Goal: Task Accomplishment & Management: Manage account settings

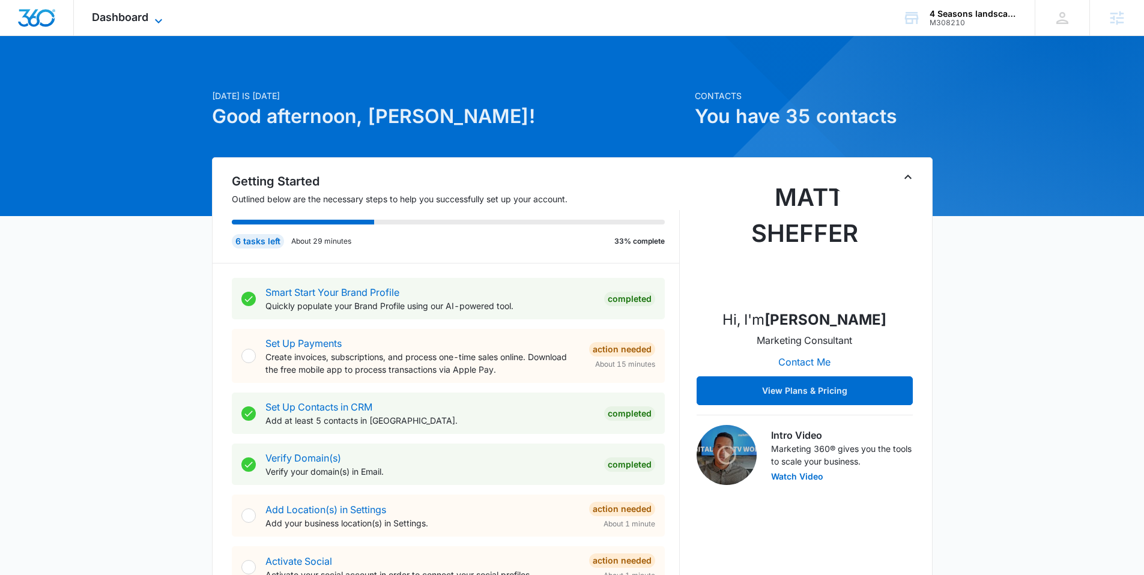
click at [119, 16] on span "Dashboard" at bounding box center [120, 17] width 56 height 13
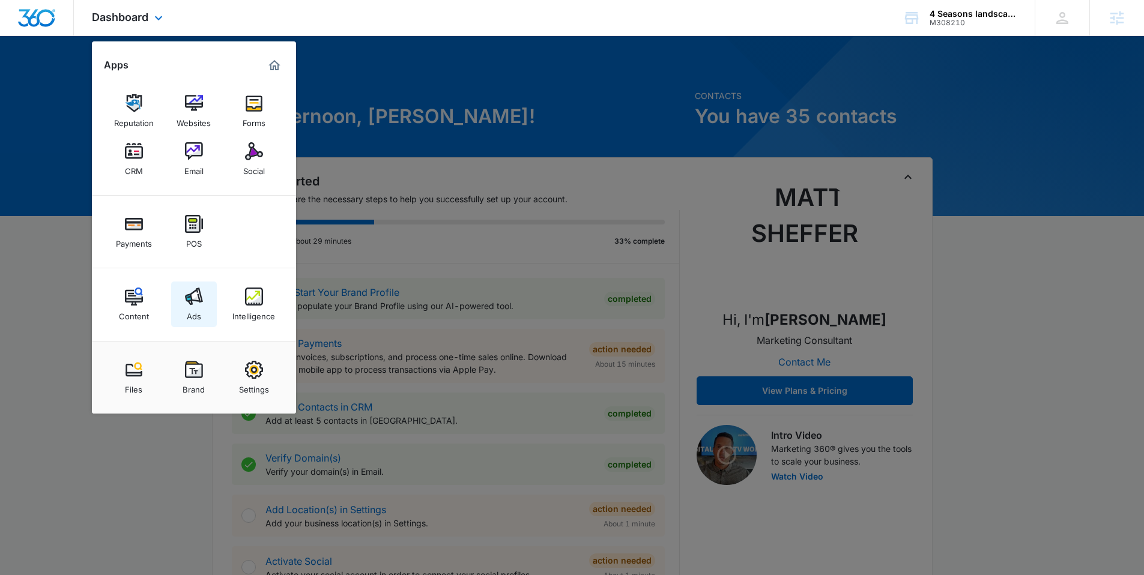
click at [193, 297] on img at bounding box center [194, 297] width 18 height 18
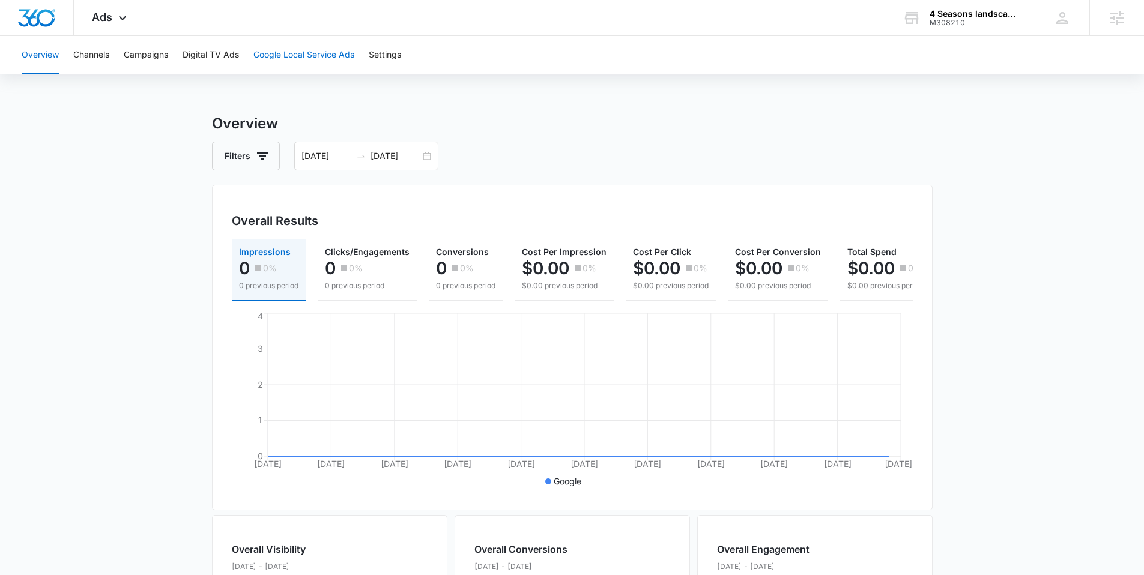
click at [312, 62] on button "Google Local Service Ads" at bounding box center [303, 55] width 101 height 38
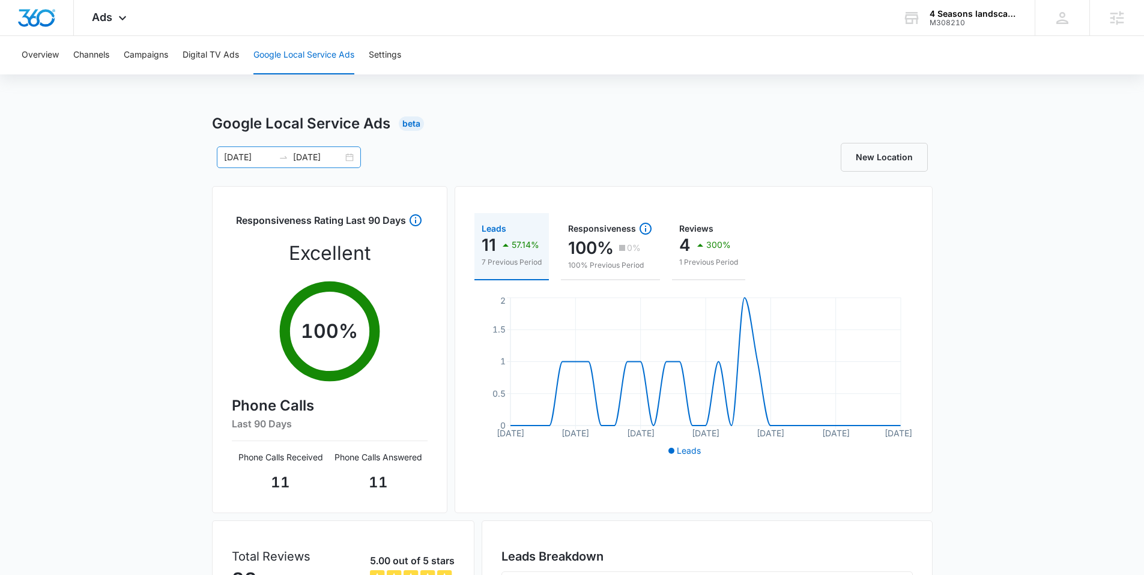
click at [349, 160] on div "[DATE] [DATE]" at bounding box center [289, 158] width 144 height 22
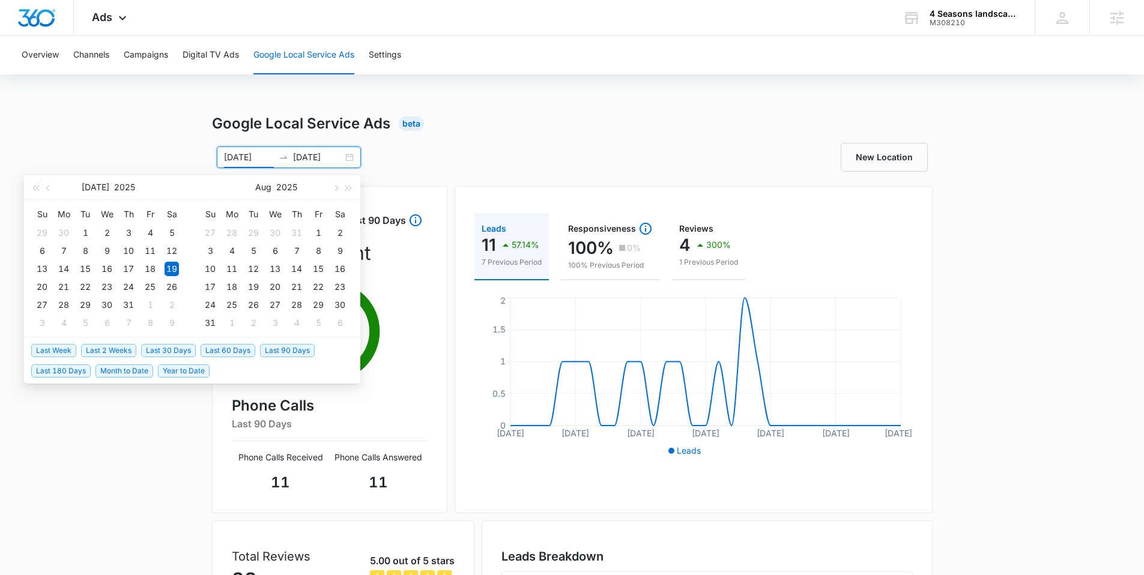
click at [53, 351] on span "Last Week" at bounding box center [53, 350] width 45 height 13
type input "[DATE]"
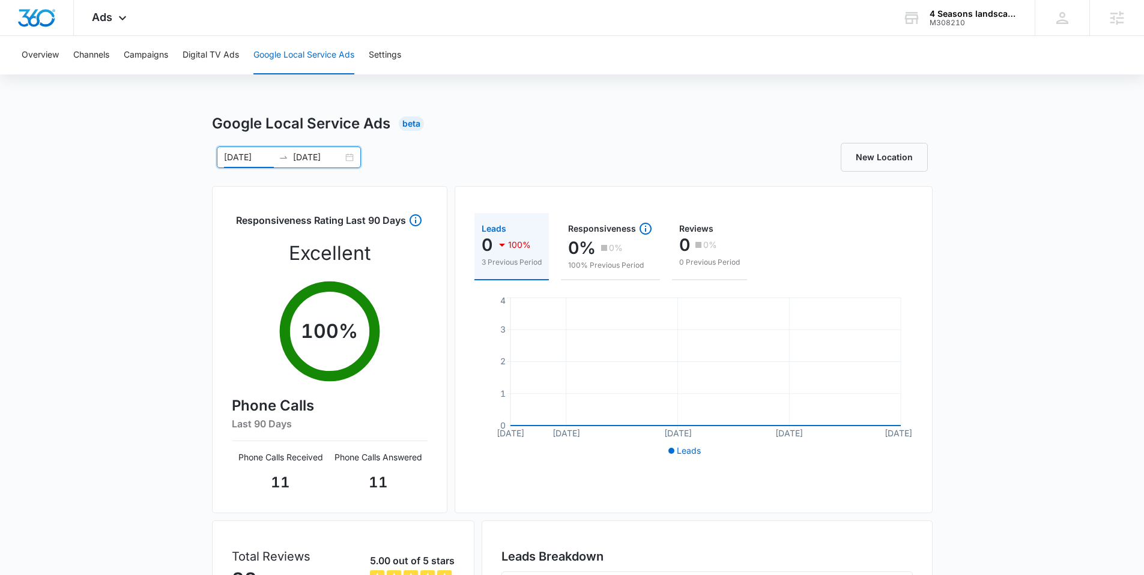
click at [340, 159] on input "[DATE]" at bounding box center [318, 157] width 50 height 13
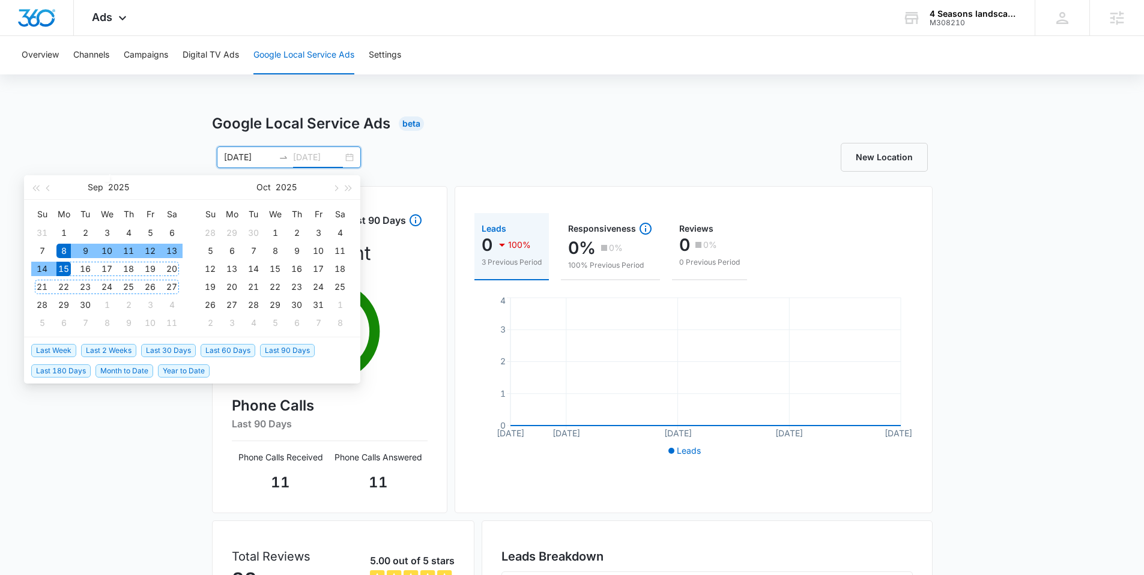
type input "[DATE]"
click at [110, 345] on span "Last 2 Weeks" at bounding box center [108, 350] width 55 height 13
type input "[DATE]"
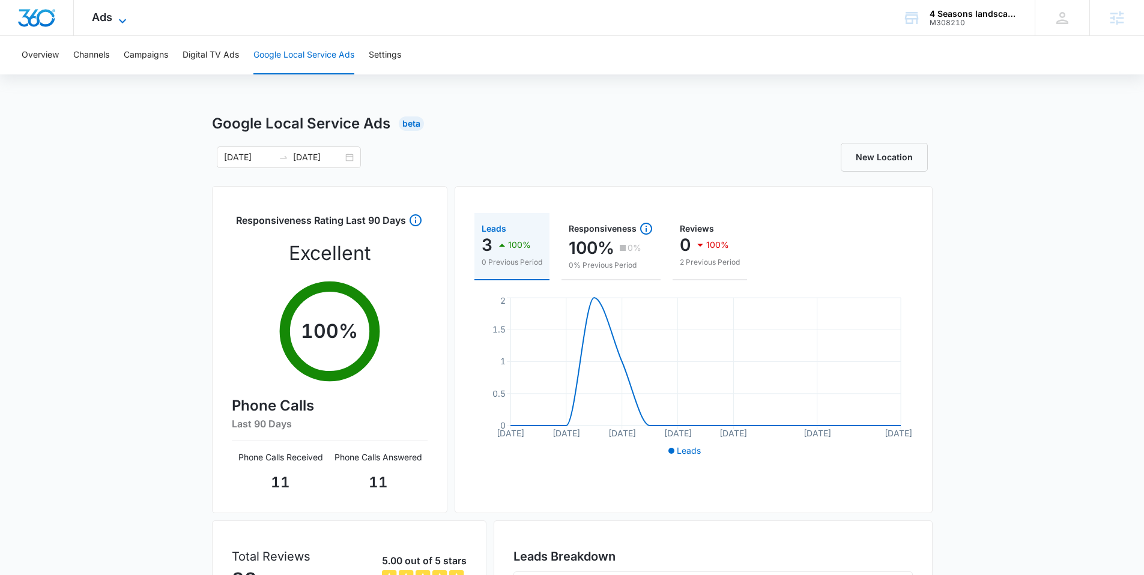
click at [102, 21] on span "Ads" at bounding box center [102, 17] width 20 height 13
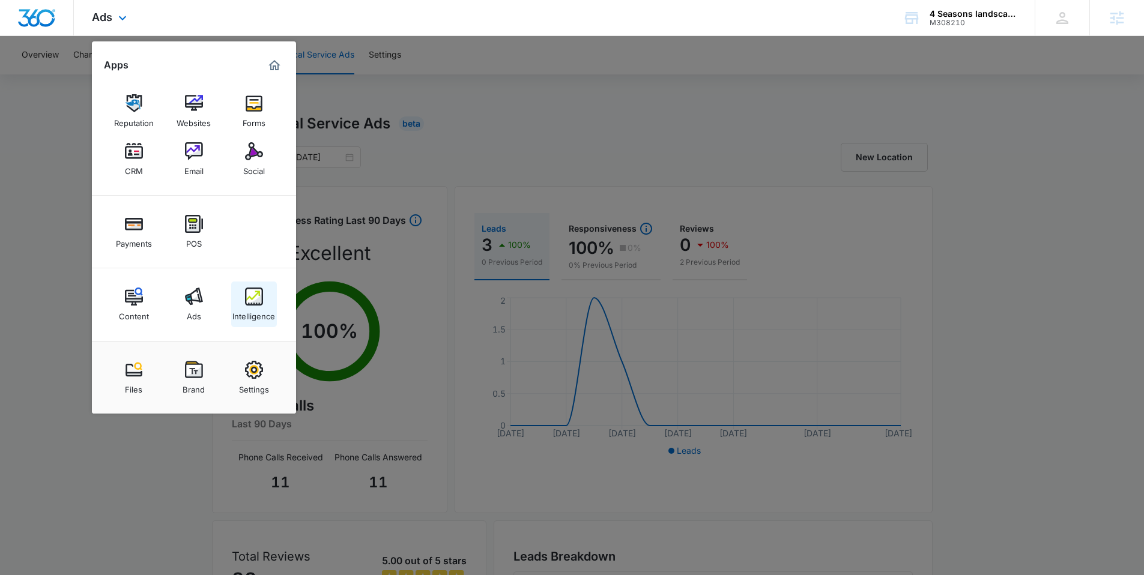
click at [250, 295] on img at bounding box center [254, 297] width 18 height 18
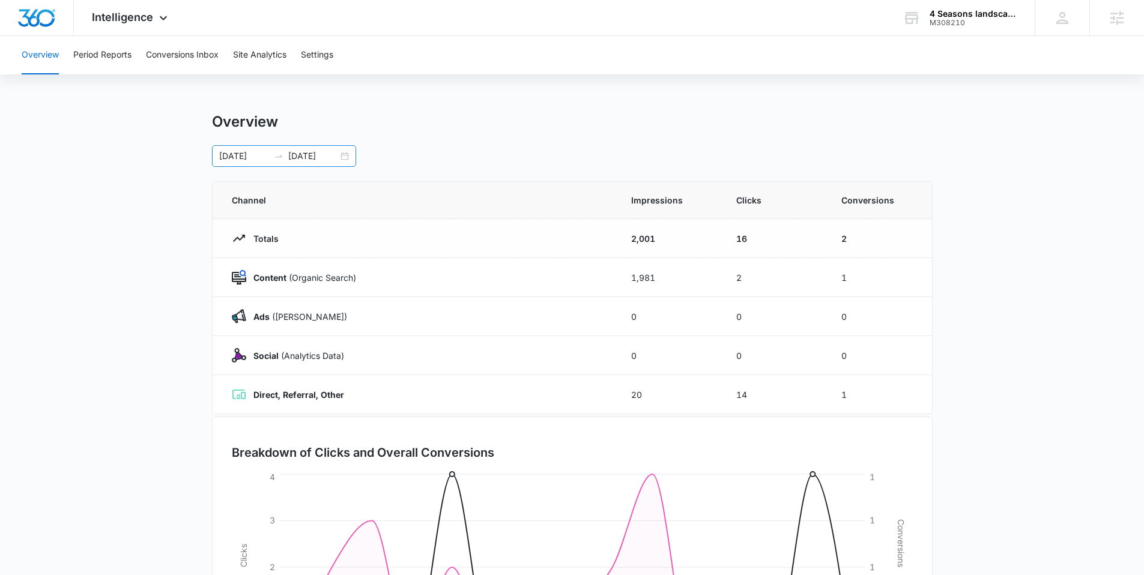
click at [351, 154] on div "[DATE] [DATE]" at bounding box center [284, 156] width 144 height 22
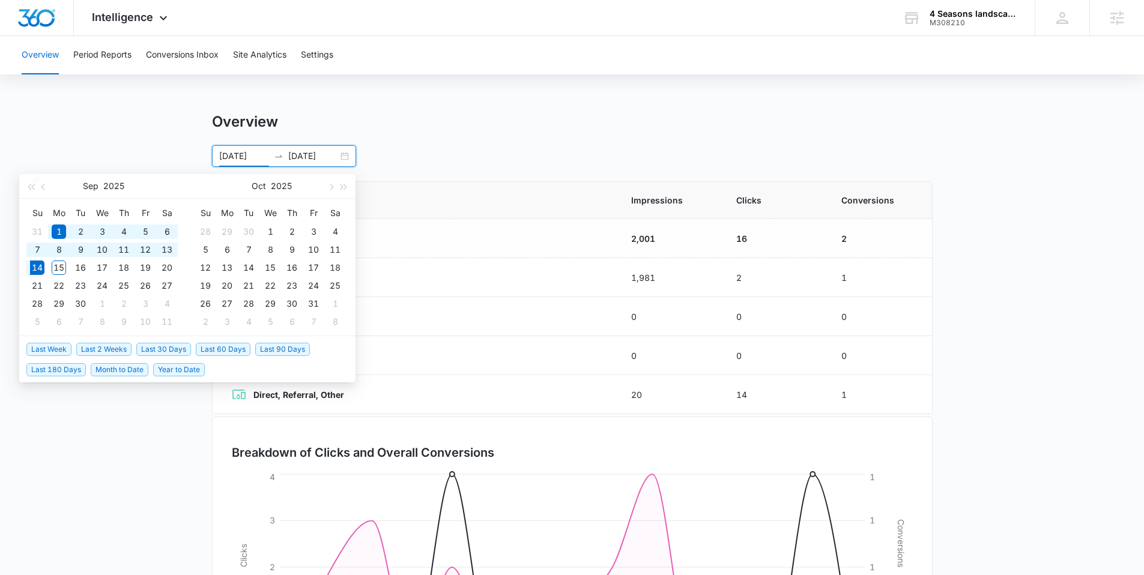
click at [163, 347] on span "Last 30 Days" at bounding box center [163, 349] width 55 height 13
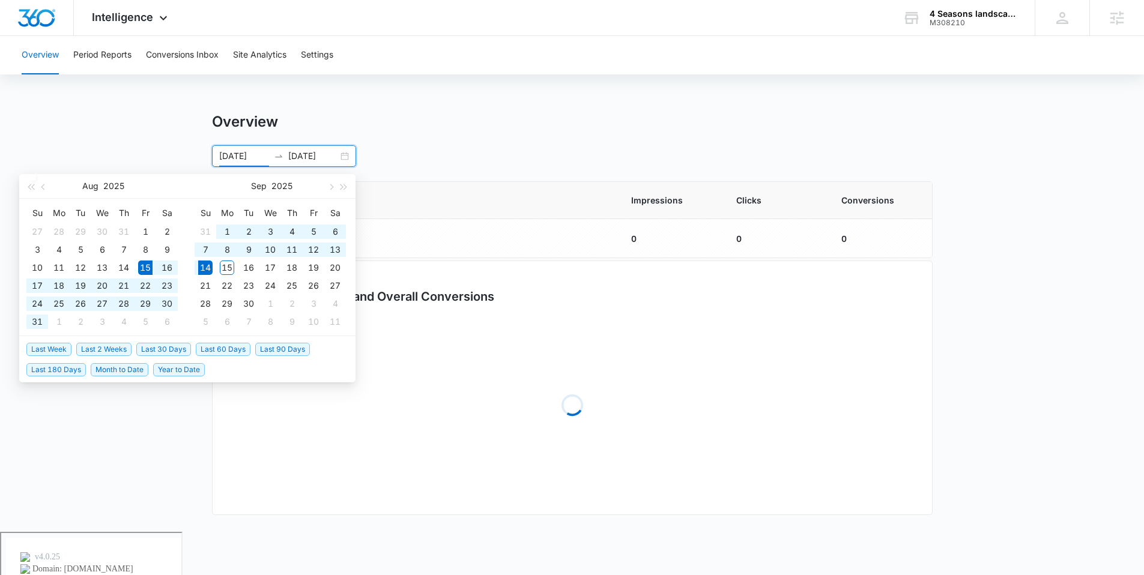
type input "[DATE]"
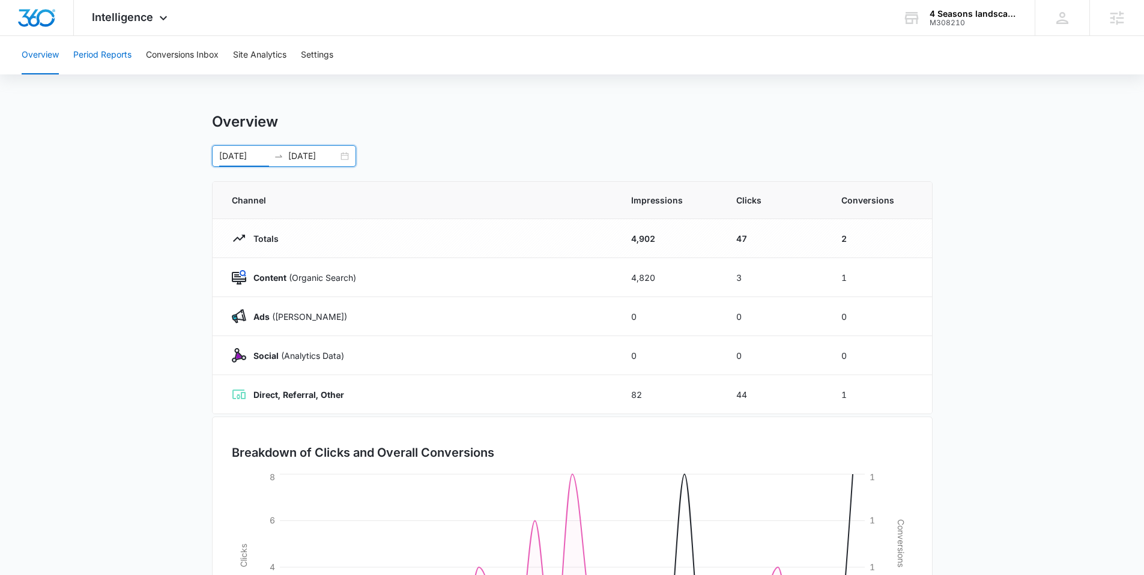
click at [116, 59] on button "Period Reports" at bounding box center [102, 55] width 58 height 38
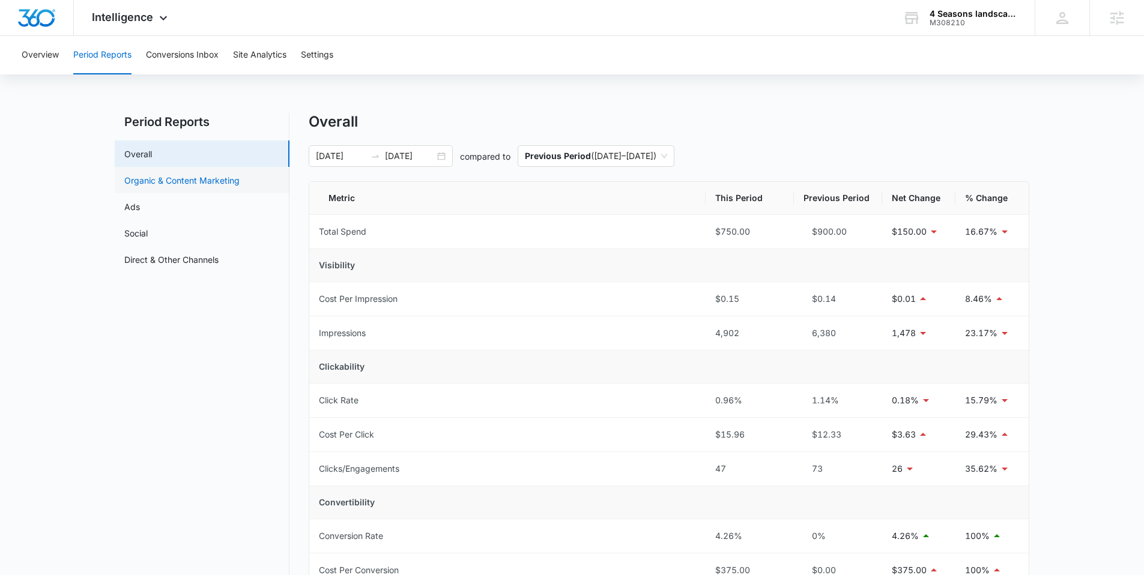
click at [161, 181] on link "Organic & Content Marketing" at bounding box center [181, 180] width 115 height 13
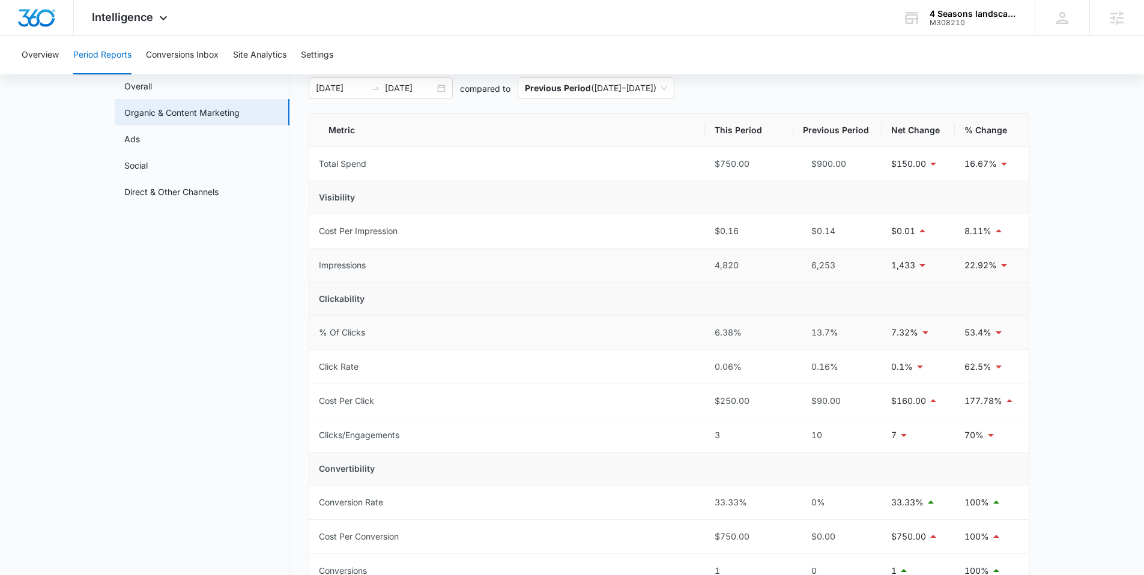
scroll to position [297, 0]
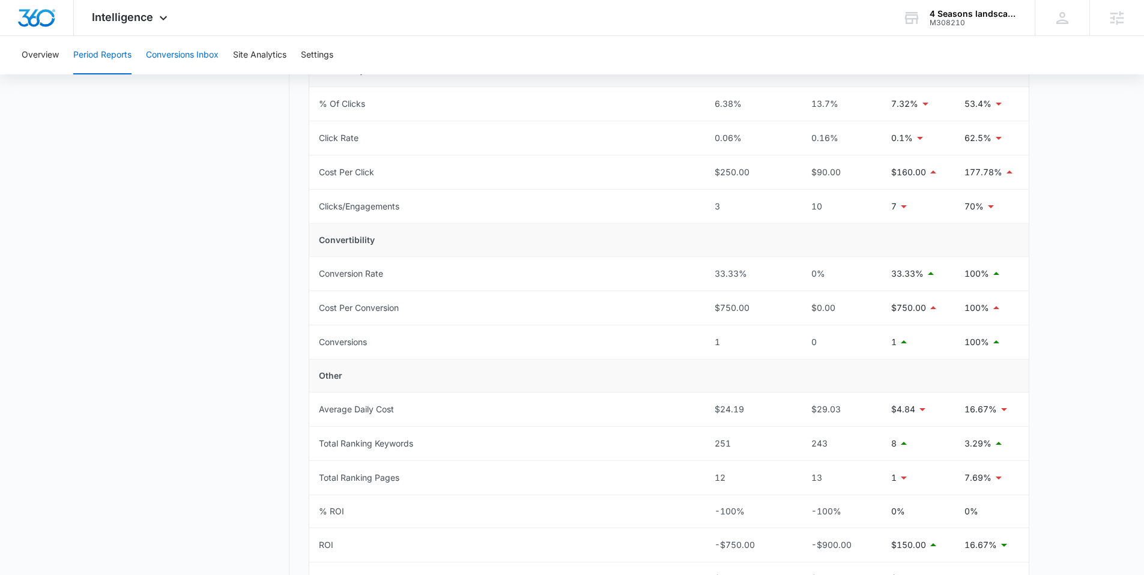
click at [176, 53] on button "Conversions Inbox" at bounding box center [182, 55] width 73 height 38
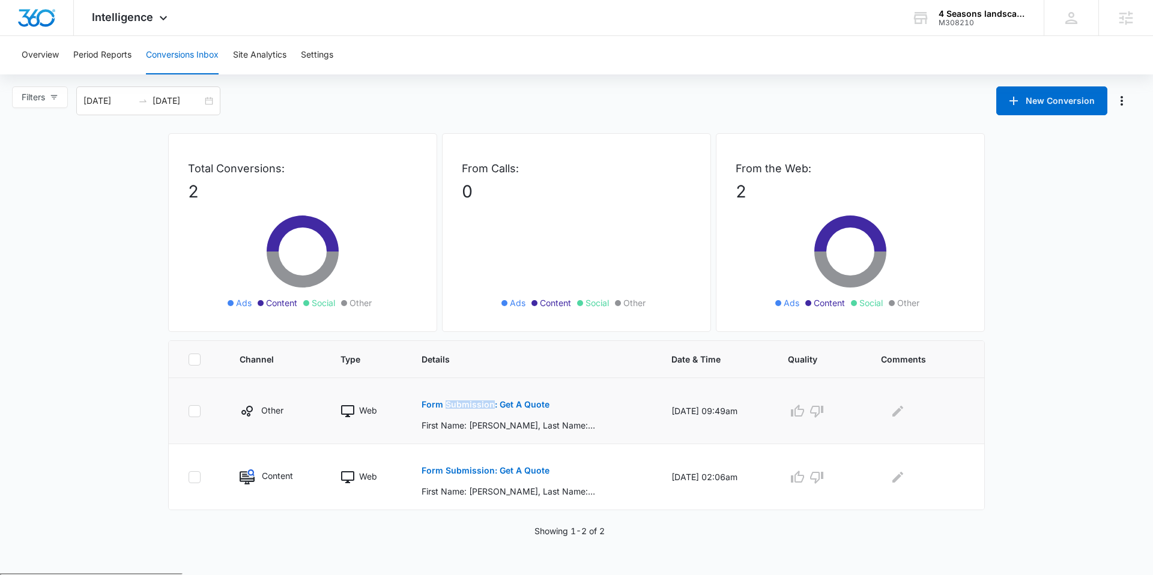
click at [501, 403] on p "Form Submission: Get A Quote" at bounding box center [485, 404] width 128 height 8
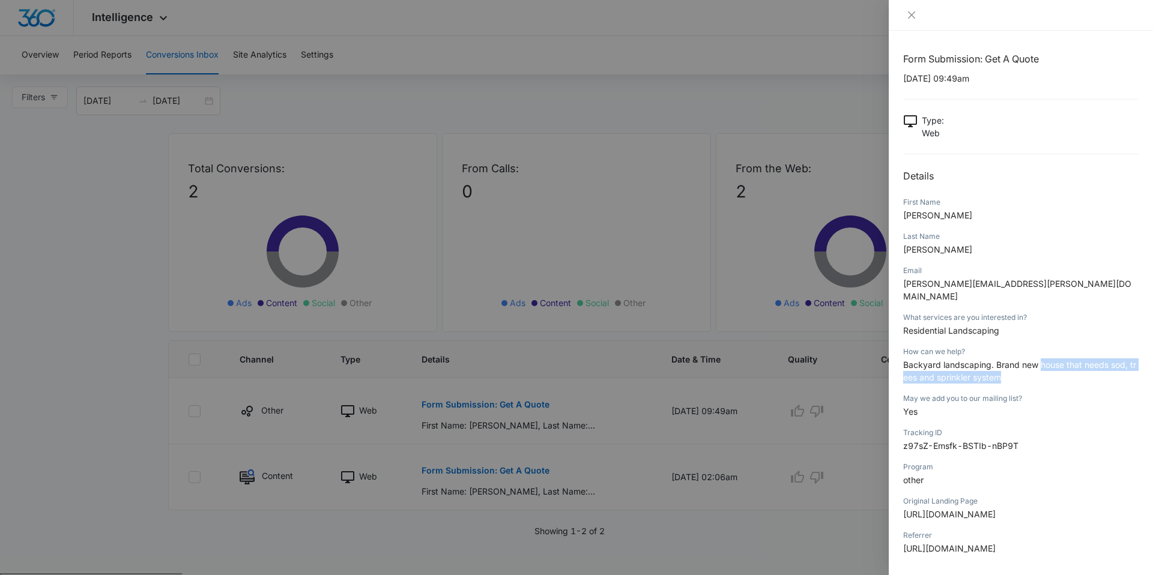
drag, startPoint x: 1066, startPoint y: 360, endPoint x: 1079, endPoint y: 372, distance: 17.9
click at [1079, 372] on div "How can we help? Backyard landscaping. Brand new house that needs sod, trees an…" at bounding box center [1020, 368] width 235 height 47
click at [382, 543] on div at bounding box center [576, 287] width 1153 height 575
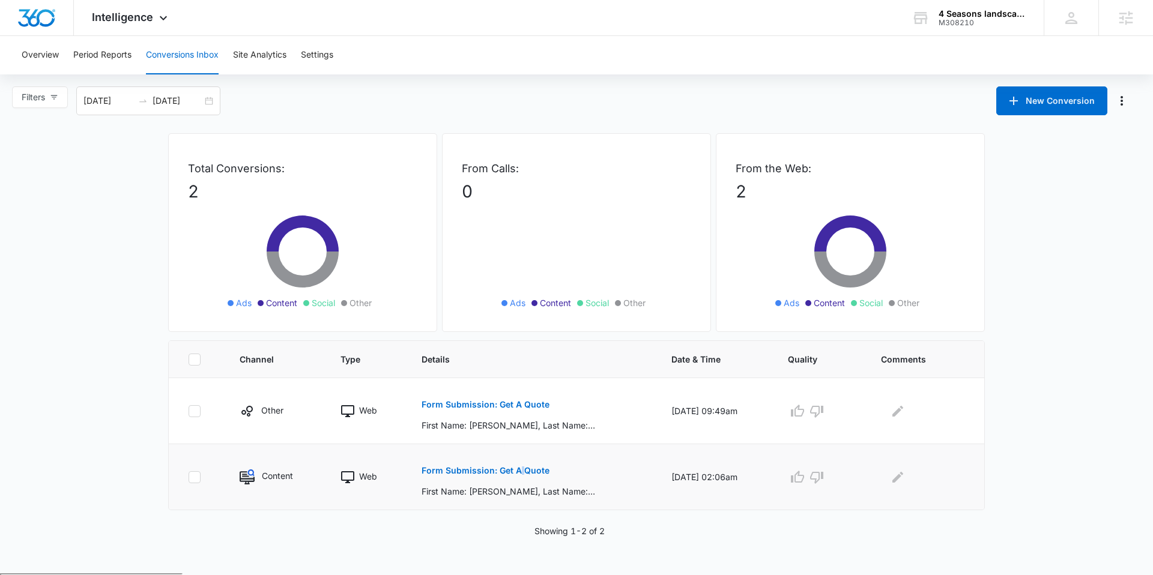
click at [493, 470] on p "Form Submission: Get A Quote" at bounding box center [485, 471] width 128 height 8
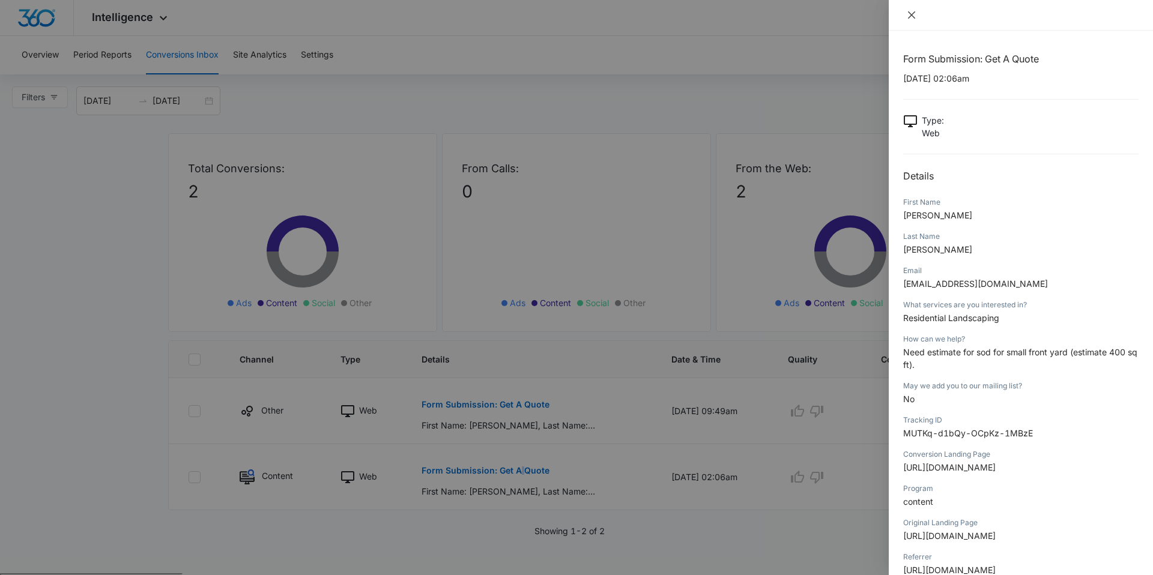
click at [910, 12] on icon "close" at bounding box center [912, 15] width 10 height 10
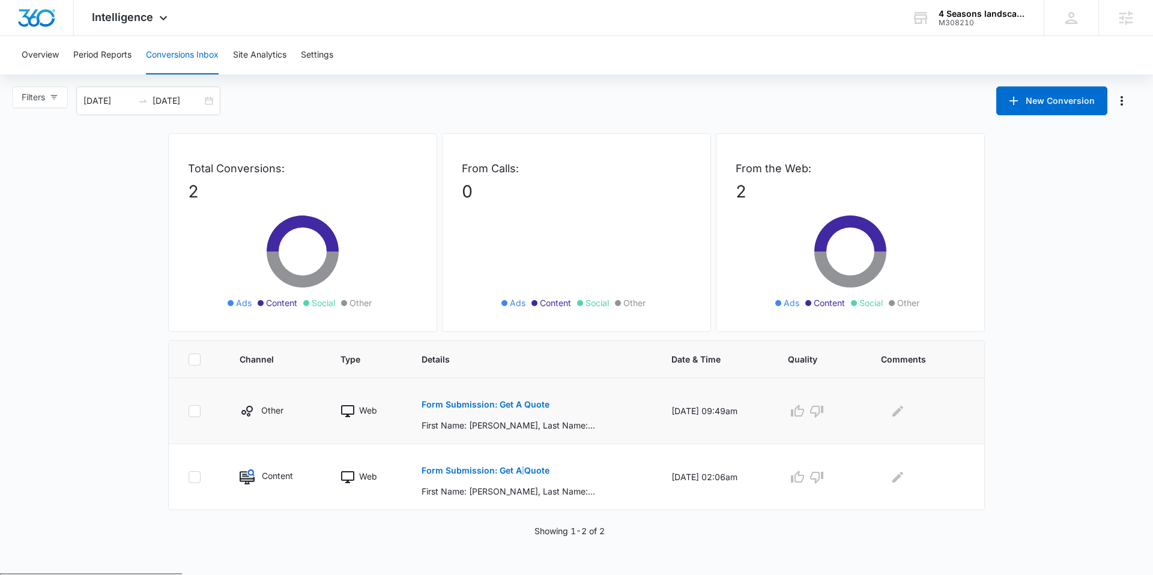
click at [479, 403] on p "Form Submission: Get A Quote" at bounding box center [485, 404] width 128 height 8
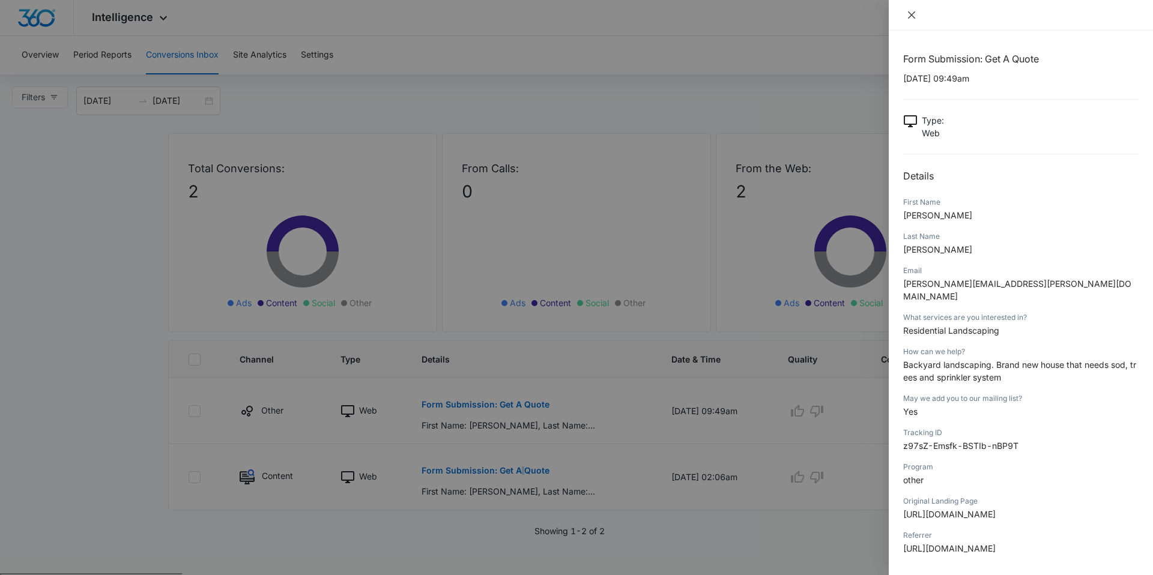
click at [903, 12] on button "Close" at bounding box center [911, 15] width 17 height 11
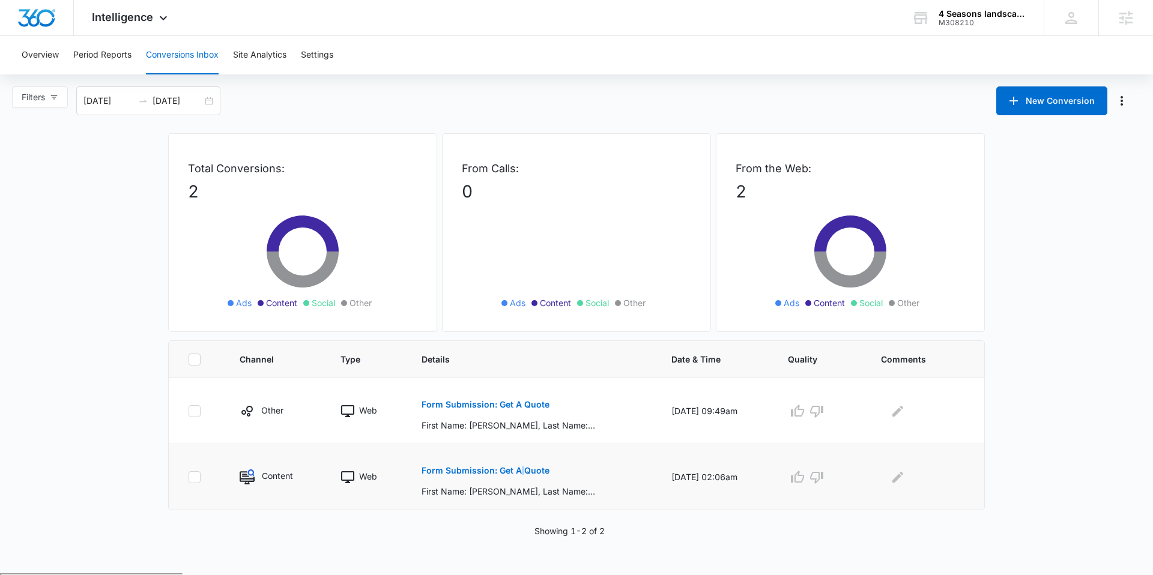
click at [440, 473] on p "Form Submission: Get A Quote" at bounding box center [485, 471] width 128 height 8
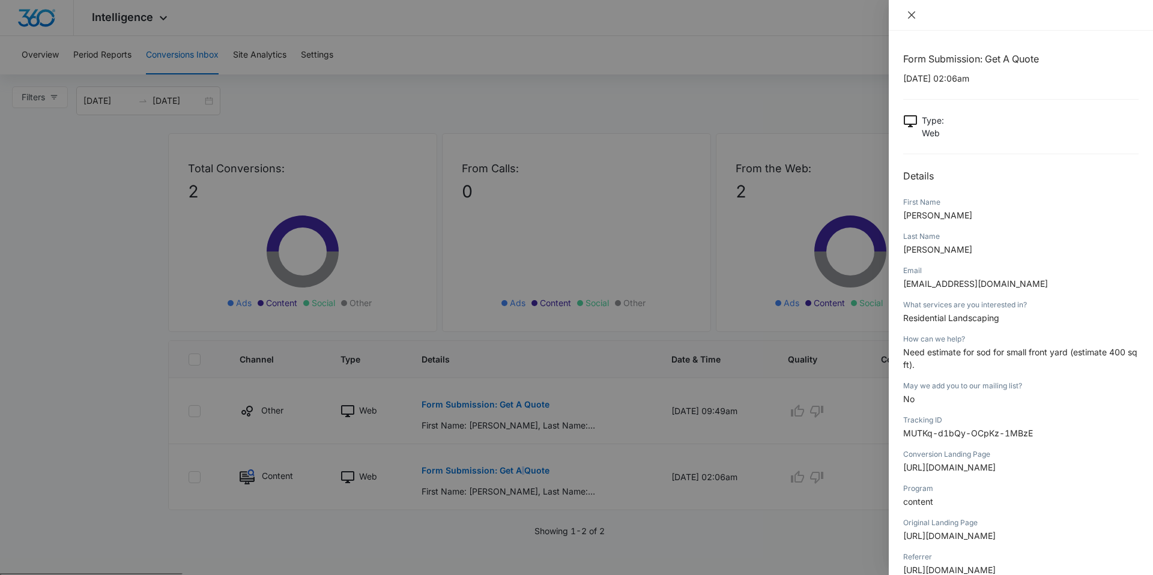
click at [911, 13] on icon "close" at bounding box center [912, 15] width 10 height 10
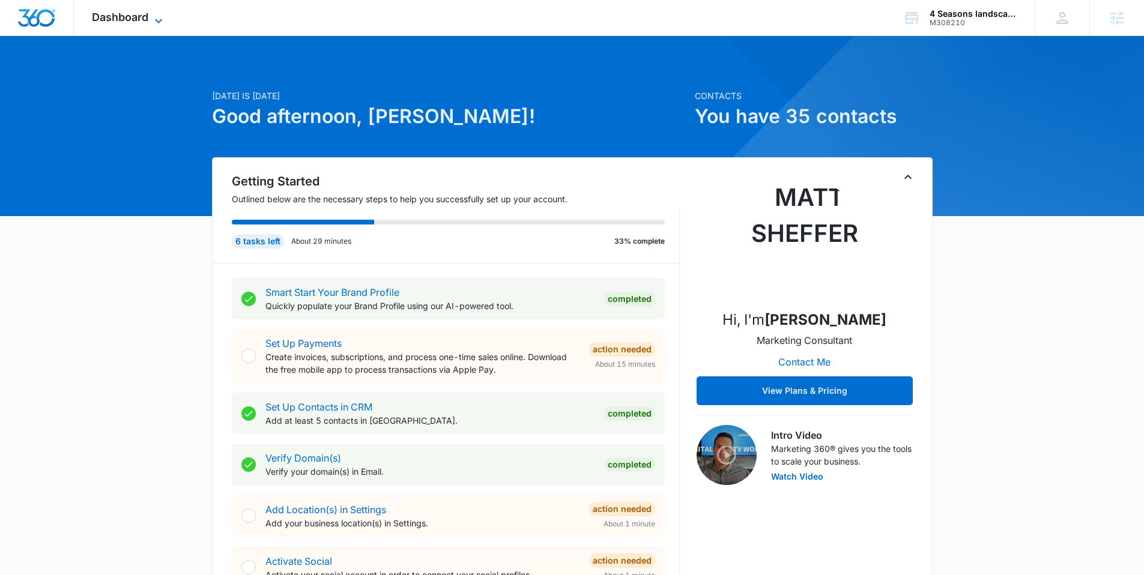
click at [127, 13] on span "Dashboard" at bounding box center [120, 17] width 56 height 13
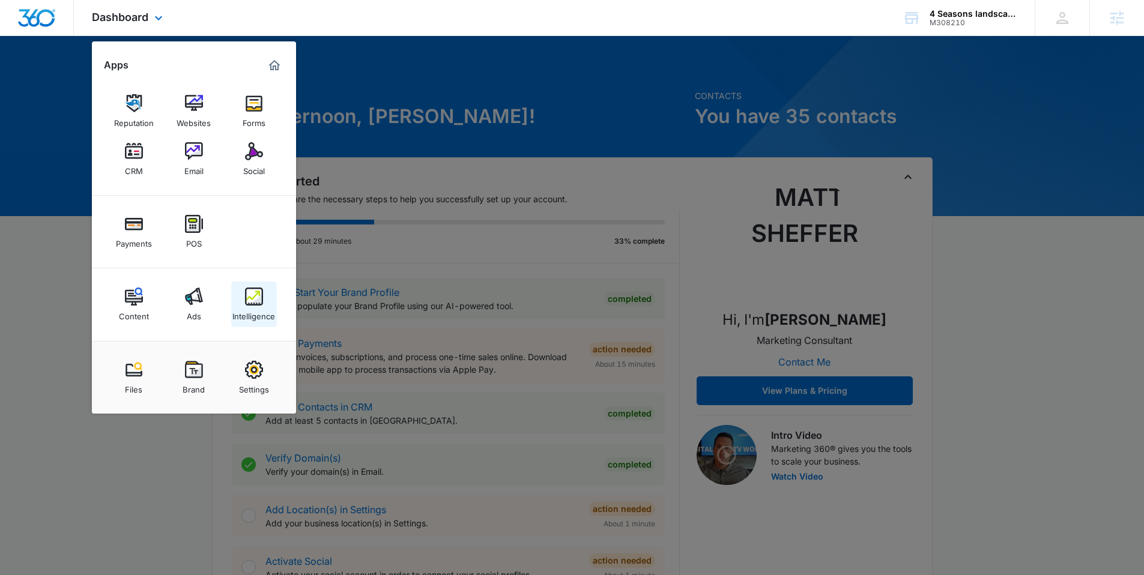
click at [251, 303] on img at bounding box center [254, 297] width 18 height 18
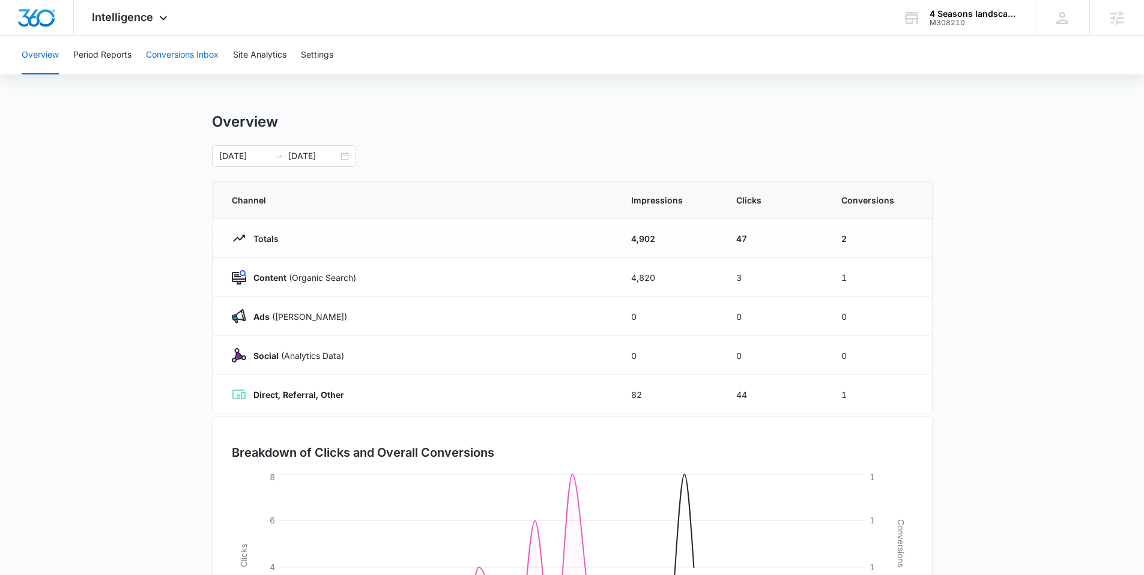
click at [191, 56] on button "Conversions Inbox" at bounding box center [182, 55] width 73 height 38
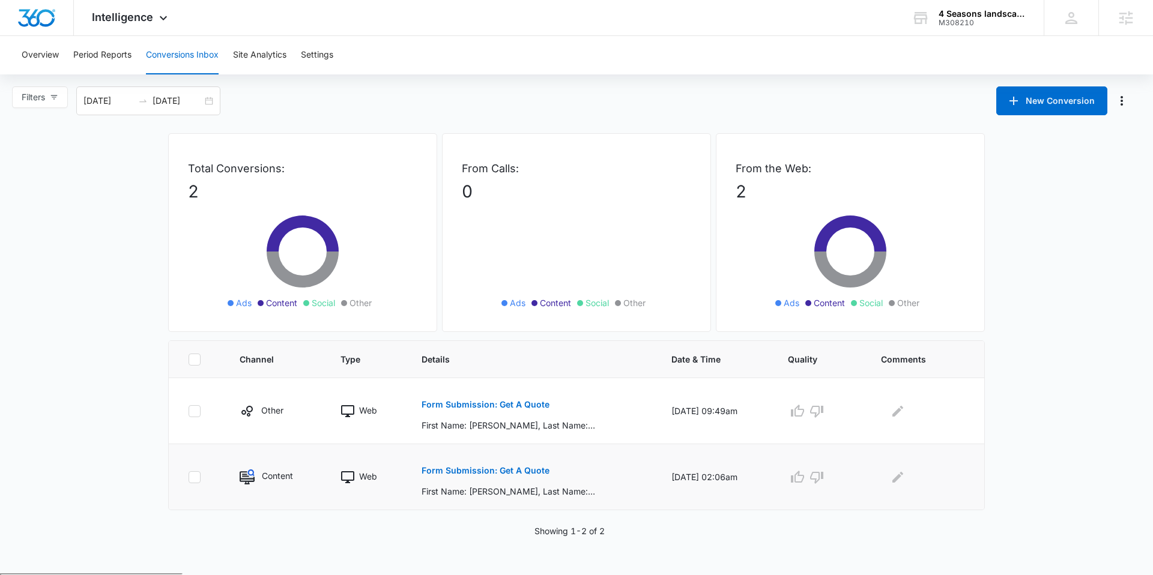
click at [467, 468] on p "Form Submission: Get A Quote" at bounding box center [485, 471] width 128 height 8
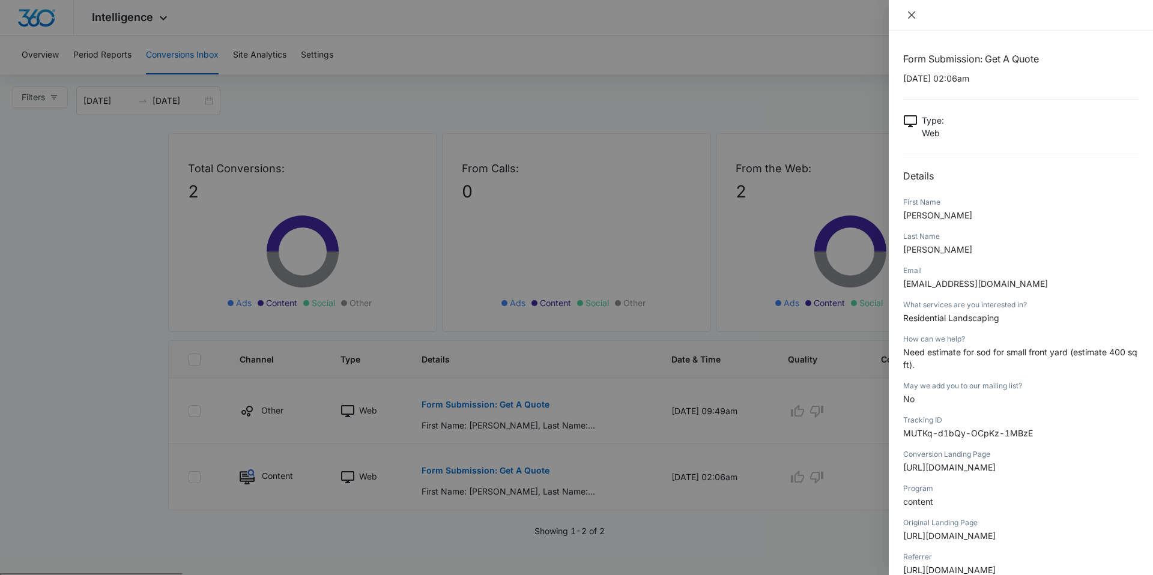
click at [916, 11] on icon "close" at bounding box center [912, 15] width 10 height 10
